Goal: Navigation & Orientation: Find specific page/section

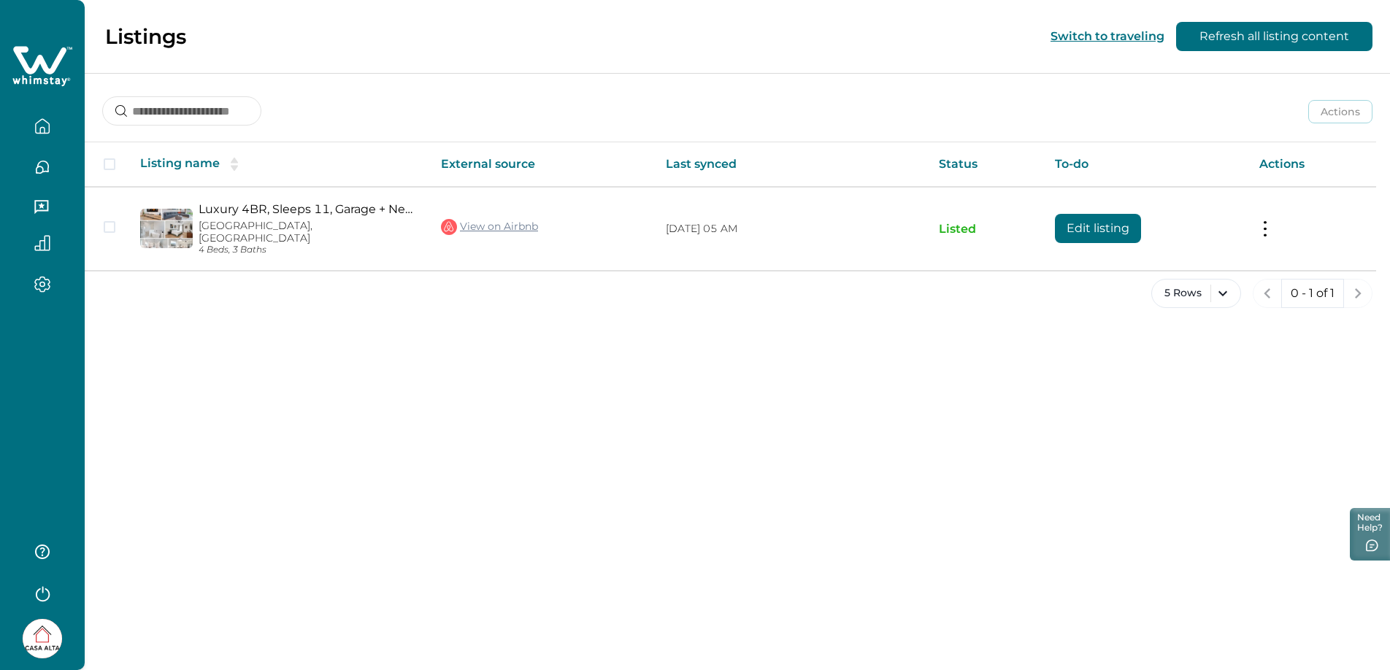
click at [46, 156] on button "button" at bounding box center [42, 167] width 61 height 29
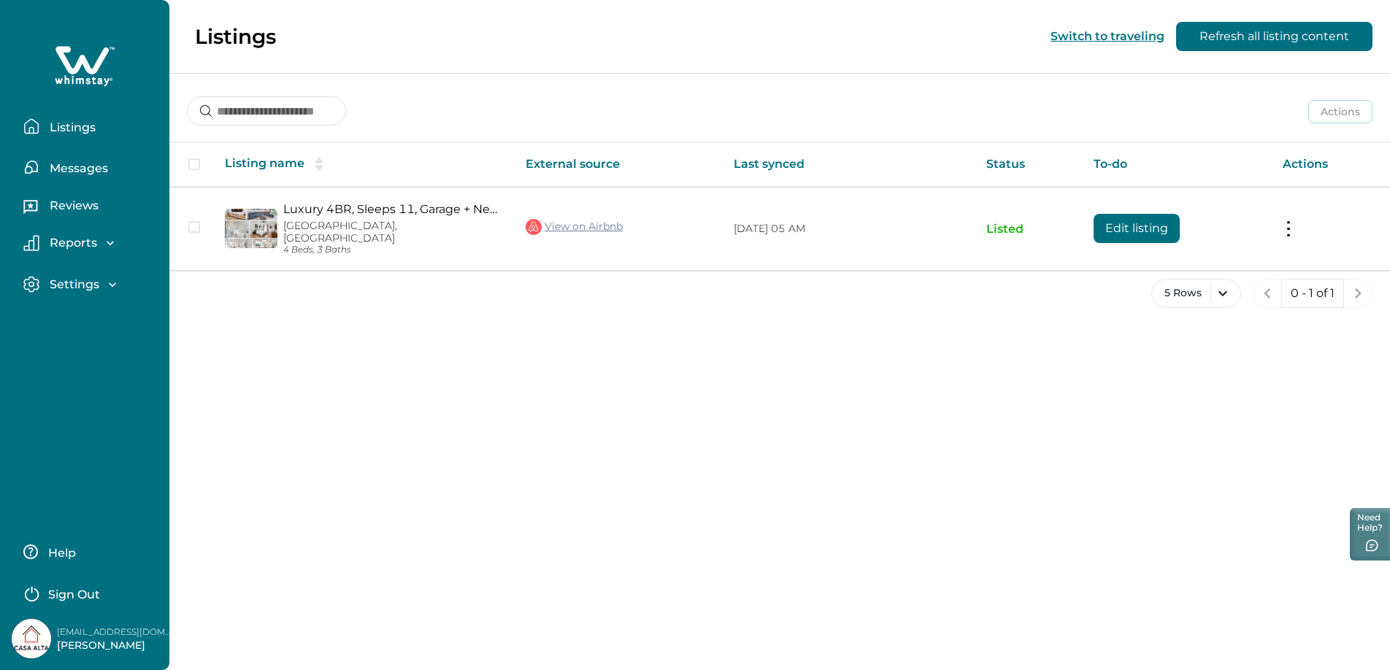
click at [49, 164] on p "Messages" at bounding box center [76, 168] width 63 height 15
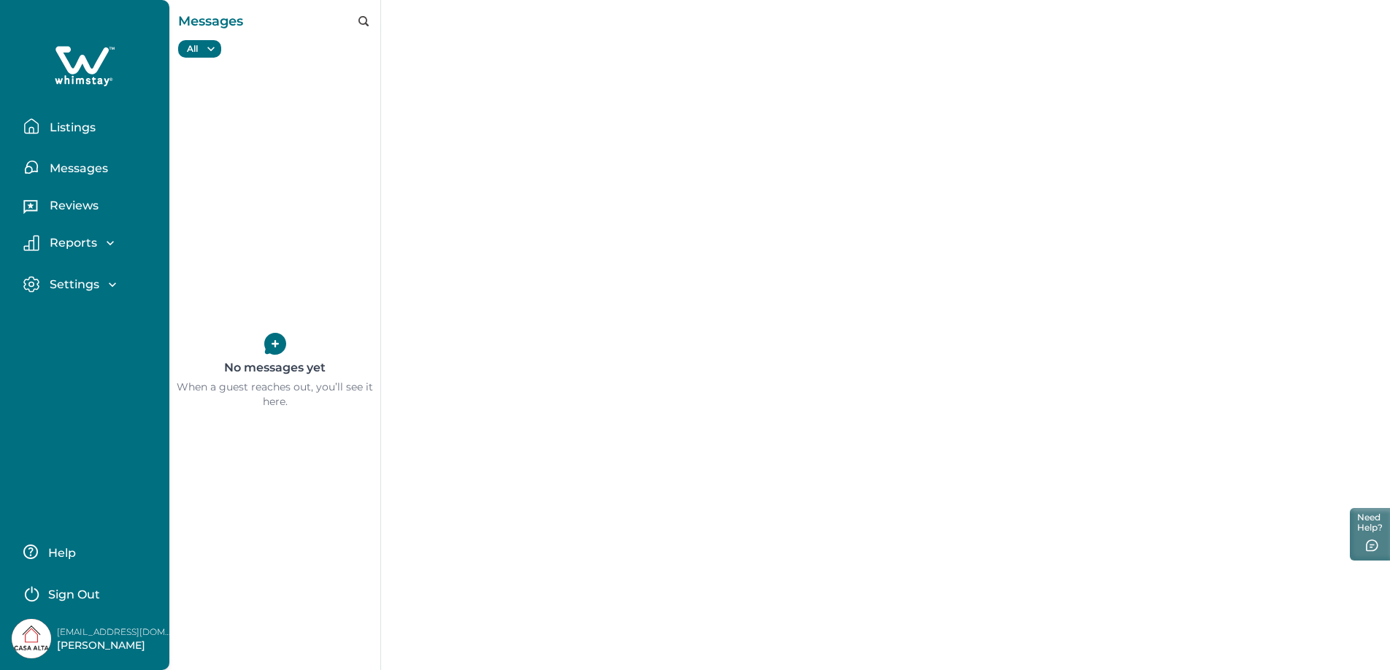
click at [76, 125] on p "Listings" at bounding box center [70, 127] width 50 height 15
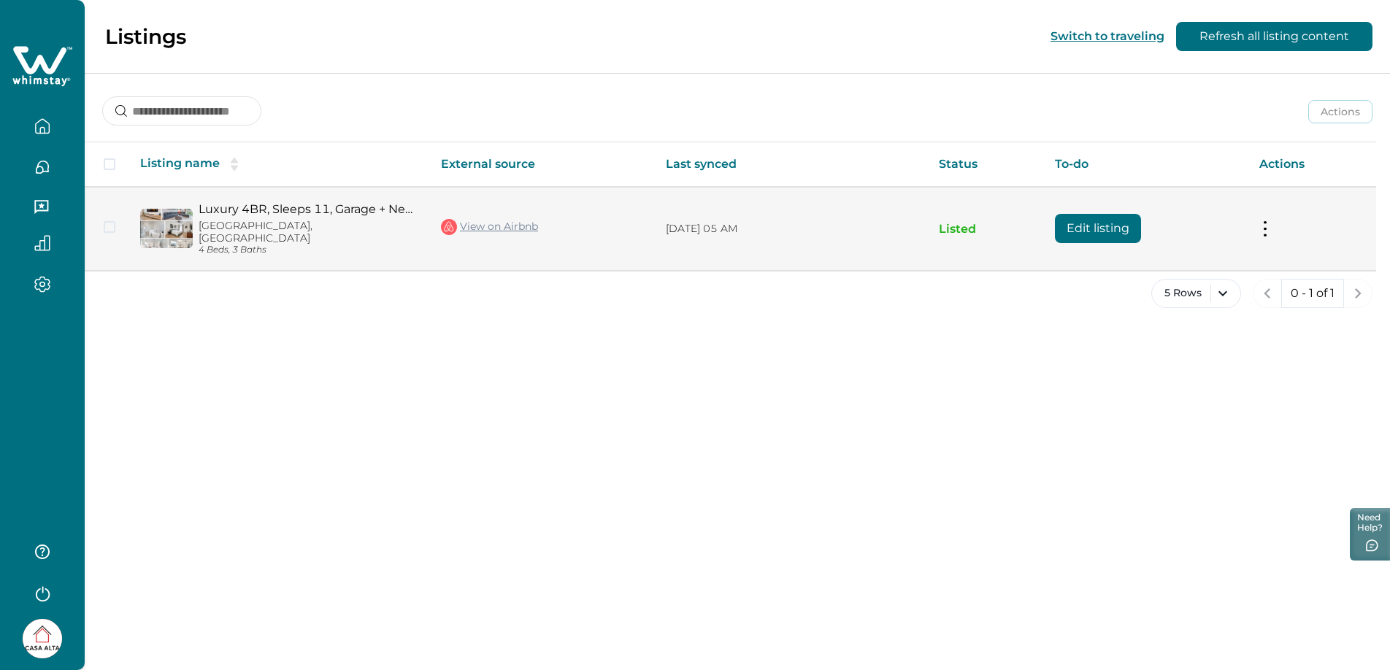
click at [375, 206] on link "Luxury 4BR, Sleeps 11, Garage + Near Whole Foods" at bounding box center [308, 209] width 219 height 14
